Goal: Obtain resource: Download file/media

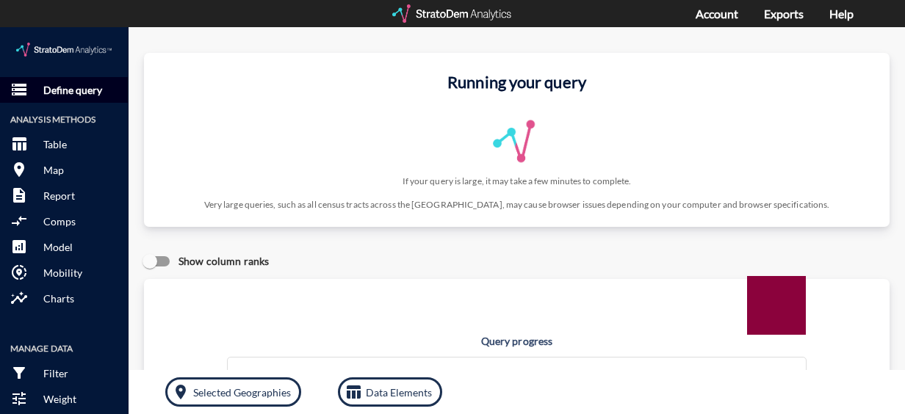
click p "Define query"
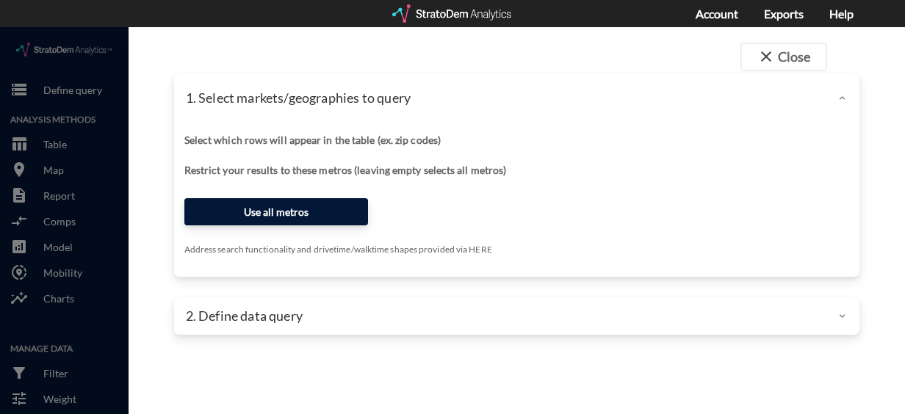
click button "Use all metros"
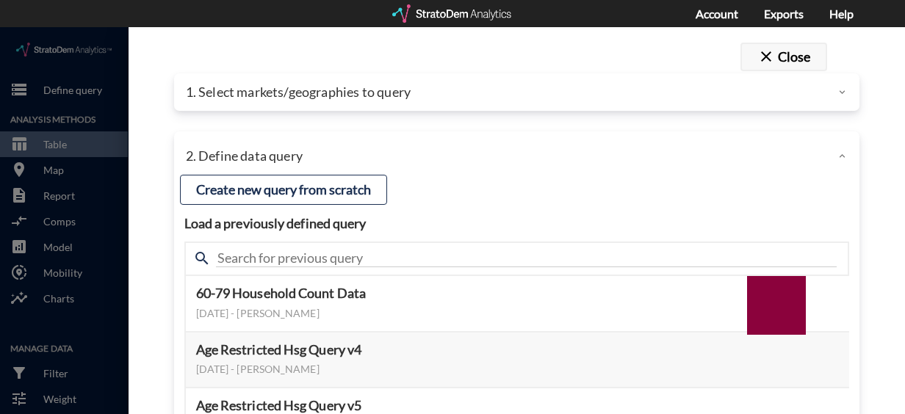
click div "close Close 1. Select markets/geographies to query Select which rows will appea…"
click div "1. Select markets/geographies to query"
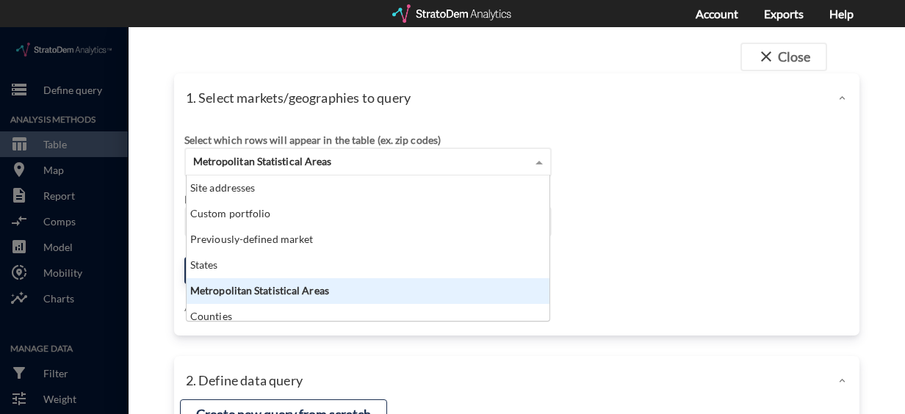
scroll to position [134, 354]
click div "Metropolitan Statistical Areas"
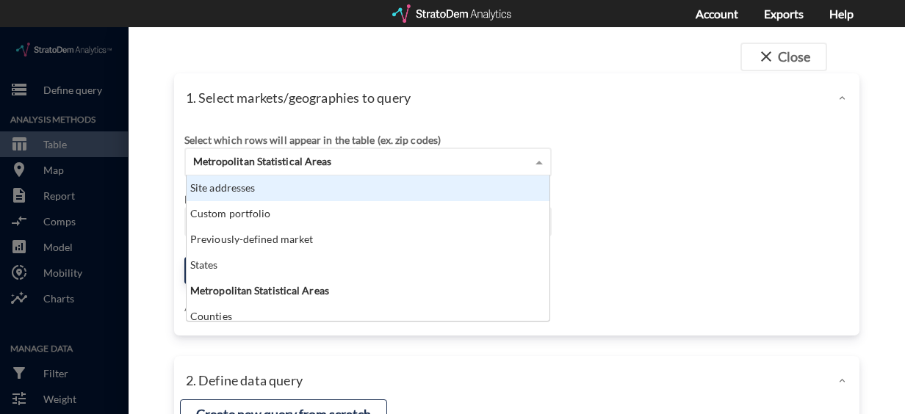
click div "Site addresses"
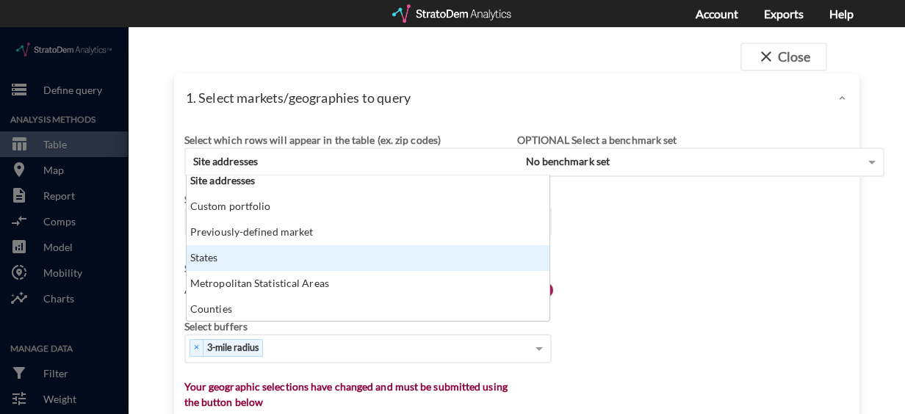
scroll to position [0, 0]
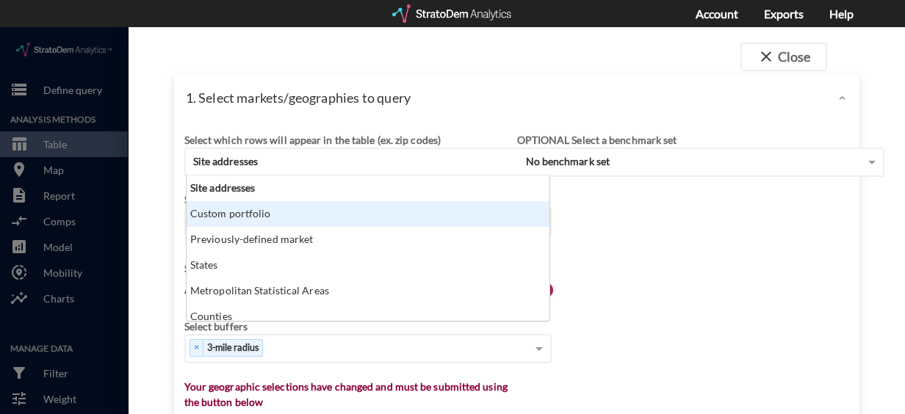
click div "Select which rows will appear in the table (ex. zip codes) Site addresses Site …"
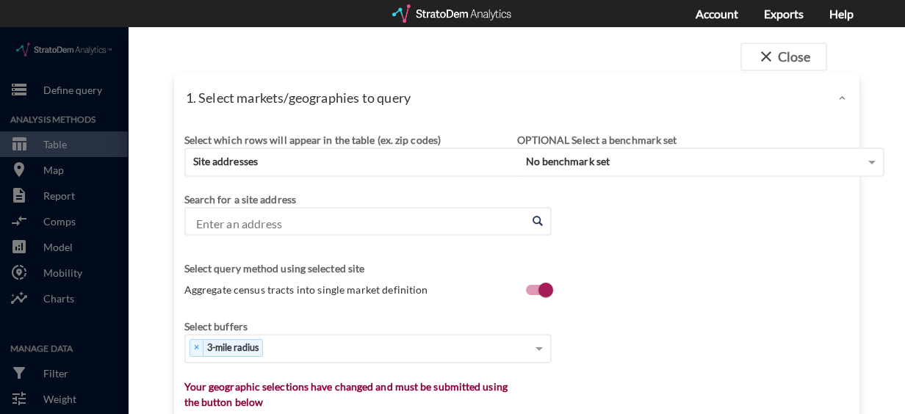
scroll to position [7, 0]
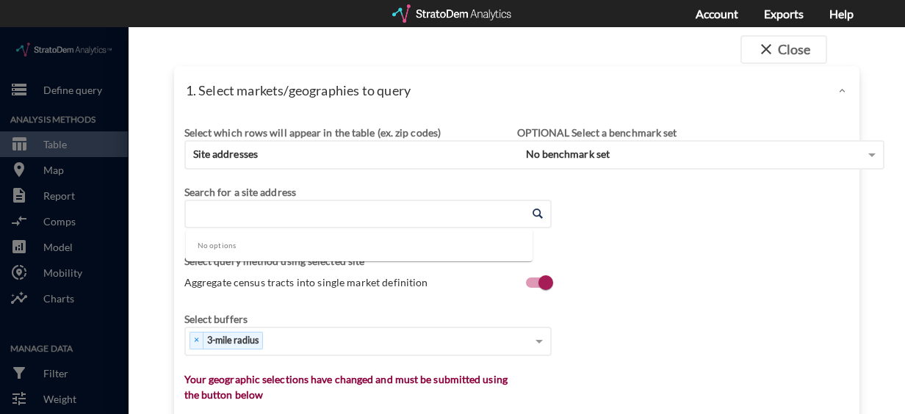
click input "Enter an address"
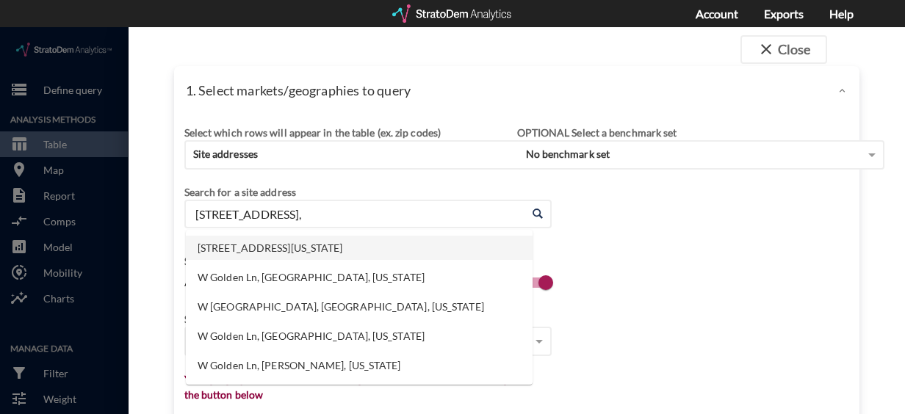
click li "[STREET_ADDRESS][US_STATE]"
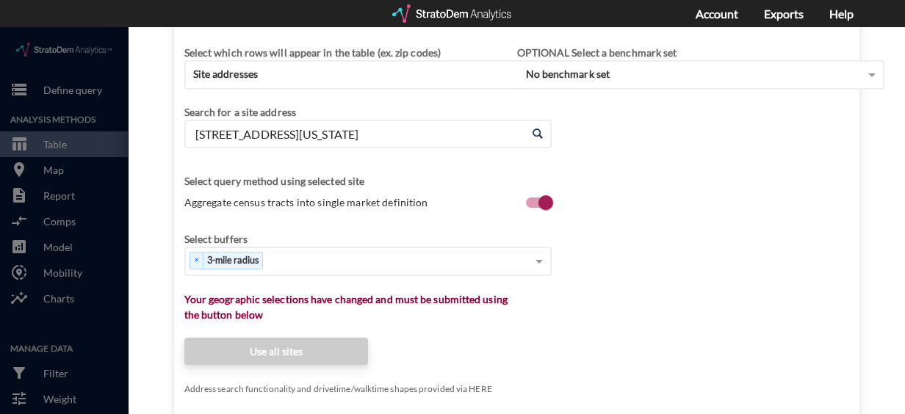
scroll to position [90, 0]
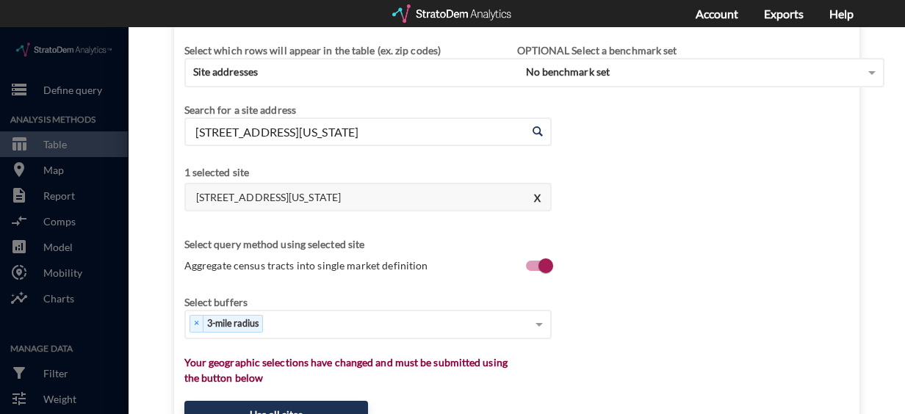
type input "[STREET_ADDRESS][US_STATE]"
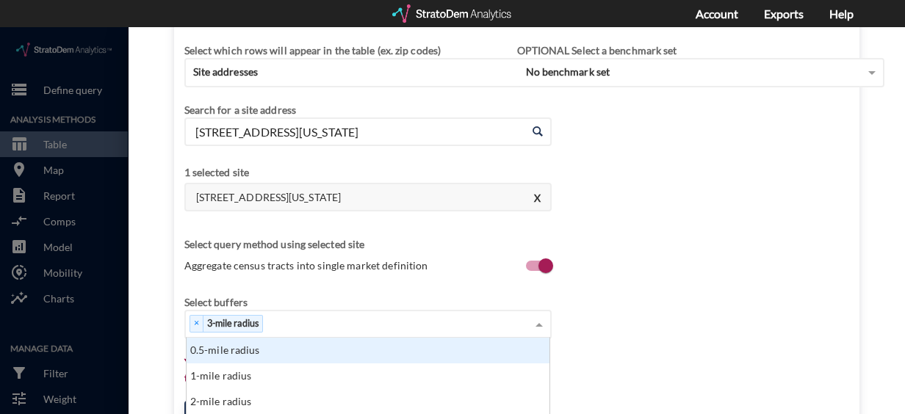
scroll to position [134, 354]
click div "× 3-mile radius"
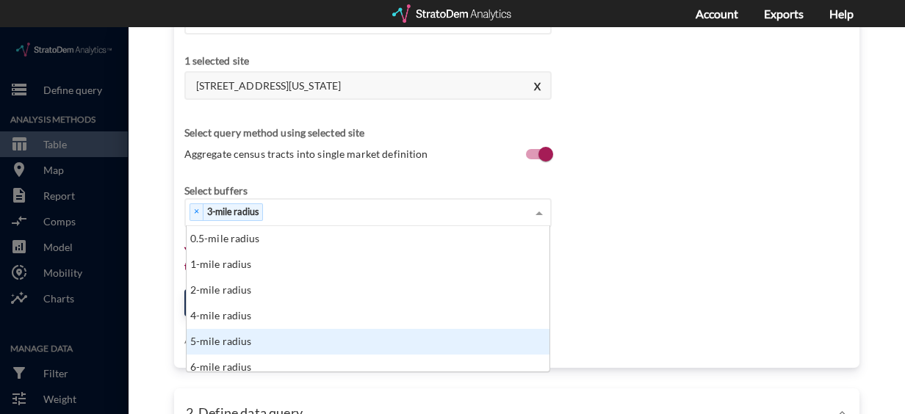
scroll to position [207, 0]
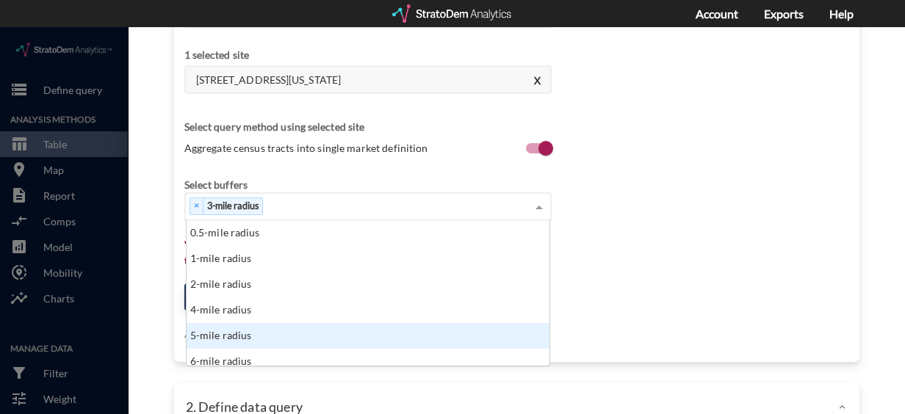
click div "5-mile radius"
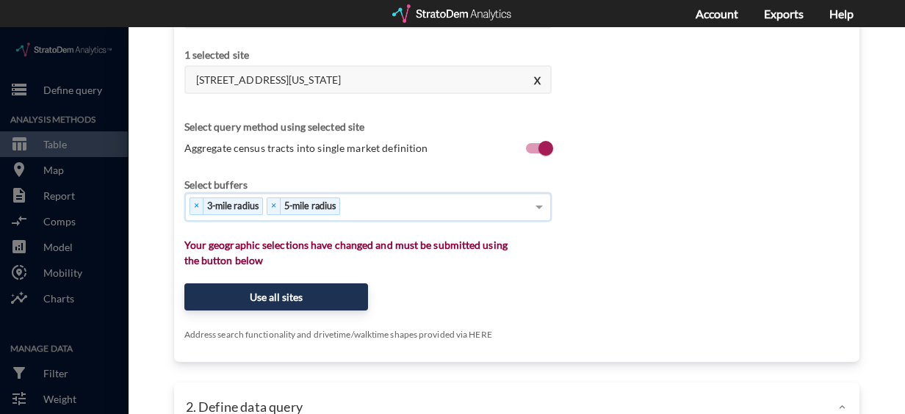
type input "7"
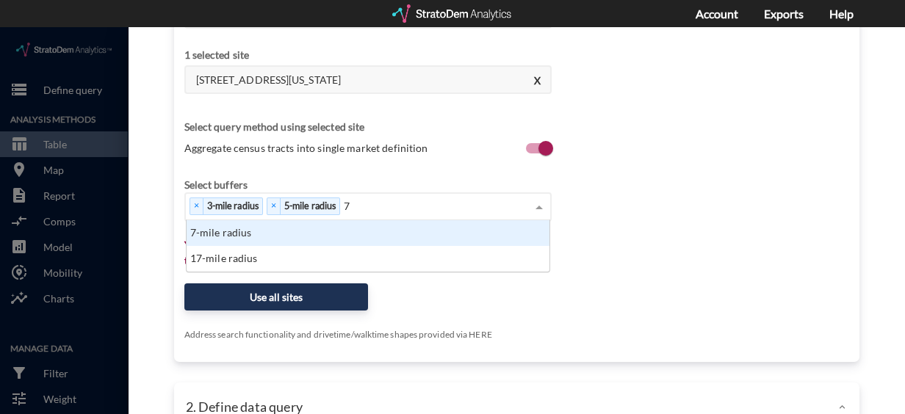
scroll to position [40, 354]
click div "7-mile radius"
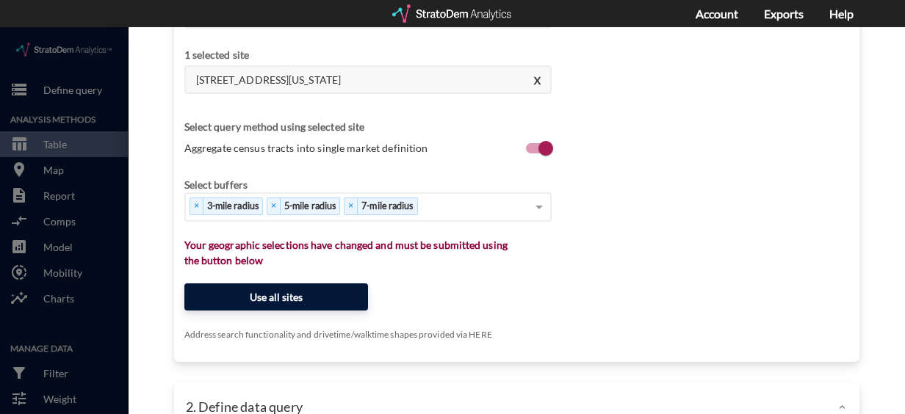
click button "Use all sites"
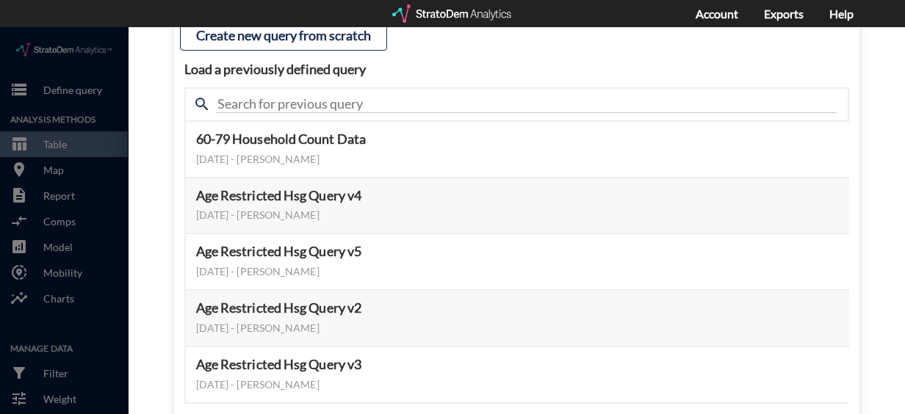
scroll to position [206, 0]
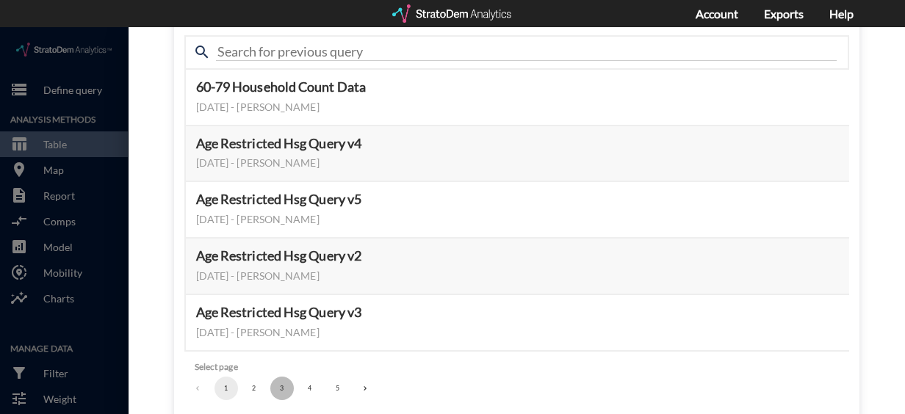
click button "3"
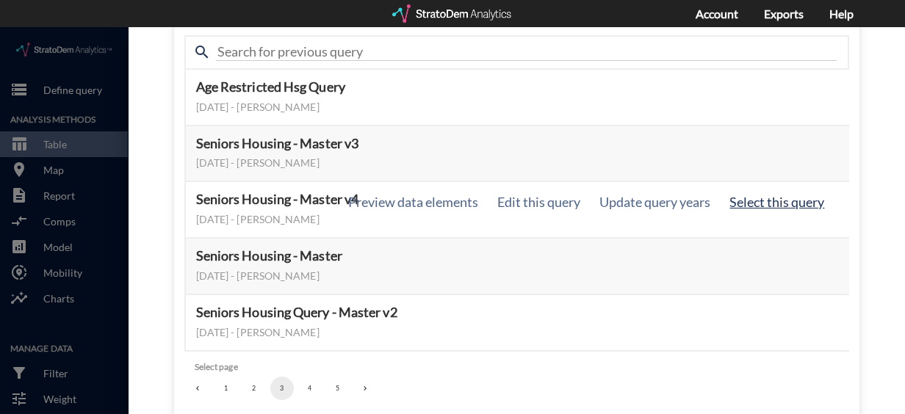
click button "Select this query"
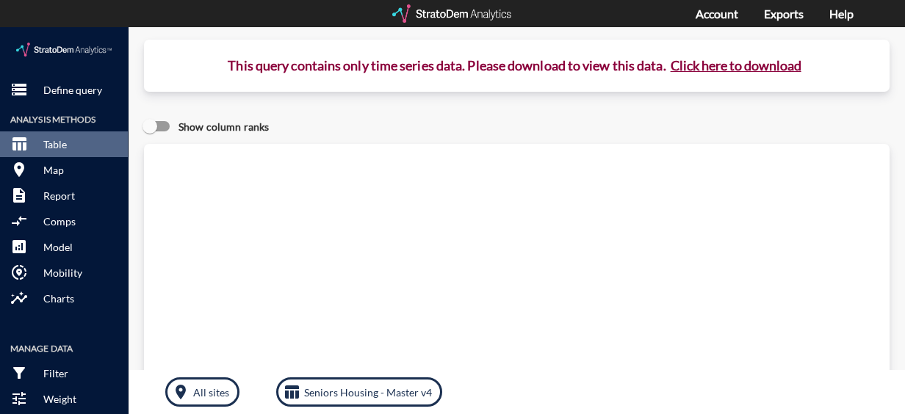
scroll to position [0, 0]
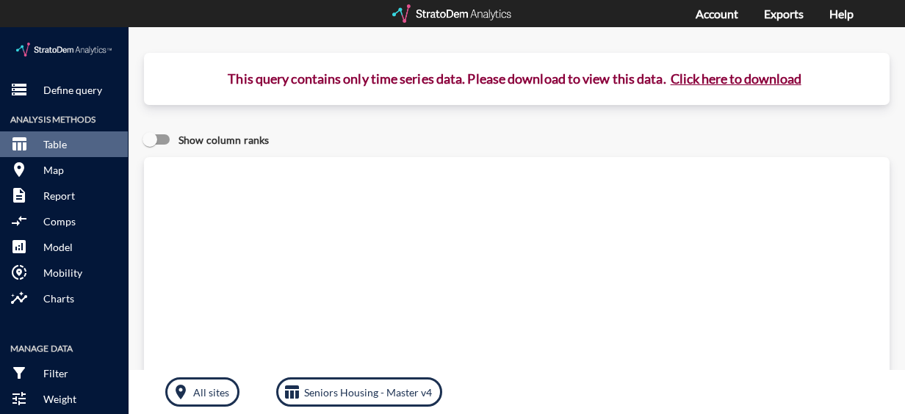
click button "Click here to download"
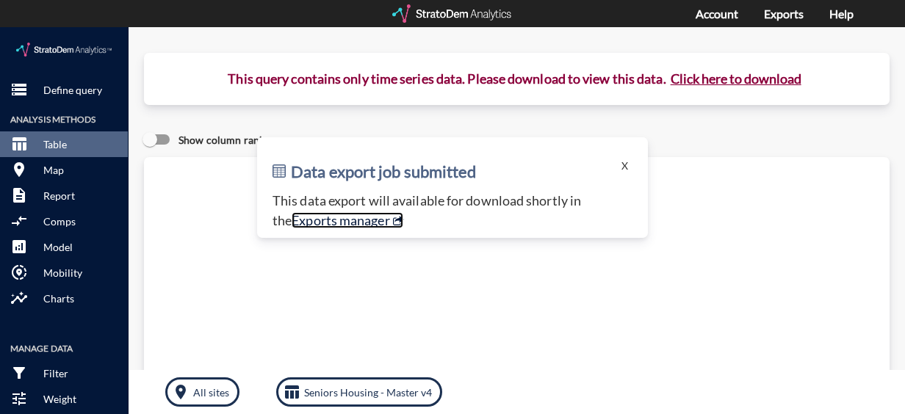
click link "Exports manager"
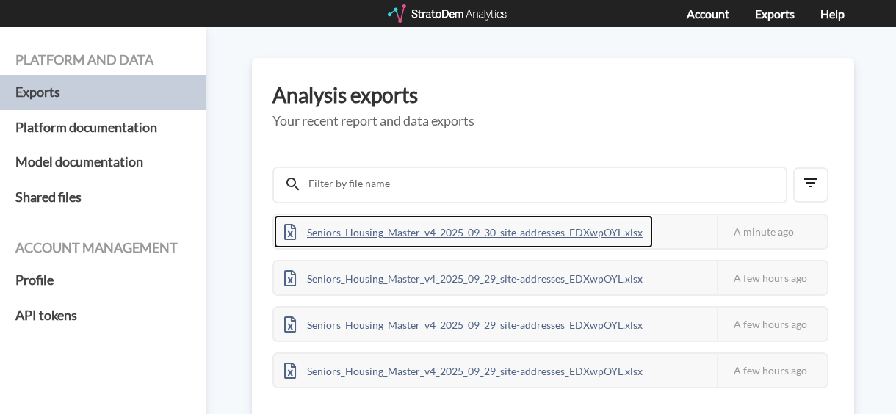
click at [526, 225] on div "Seniors_Housing_Master_v4_2025_09_30_site-addresses_EDXwpOYL.xlsx" at bounding box center [463, 231] width 379 height 33
